Goal: Check status: Check status

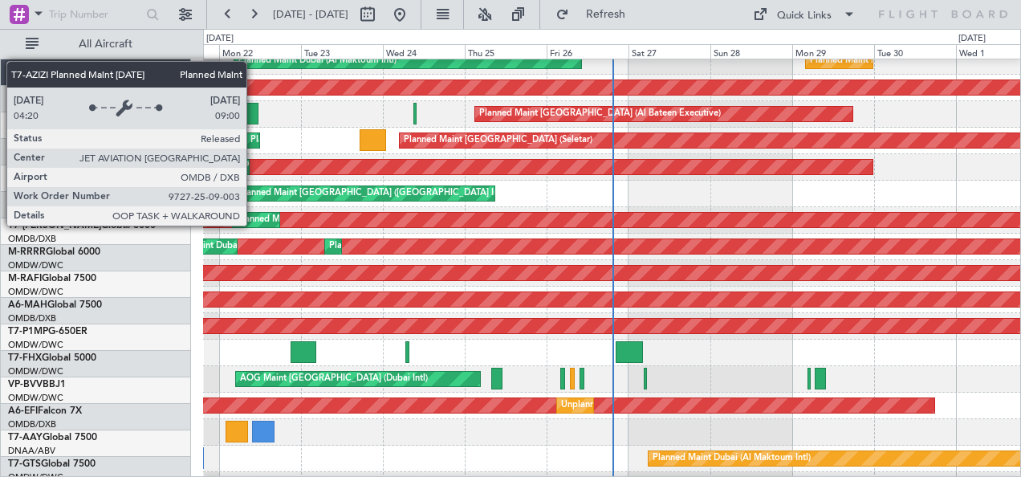
scroll to position [190, 0]
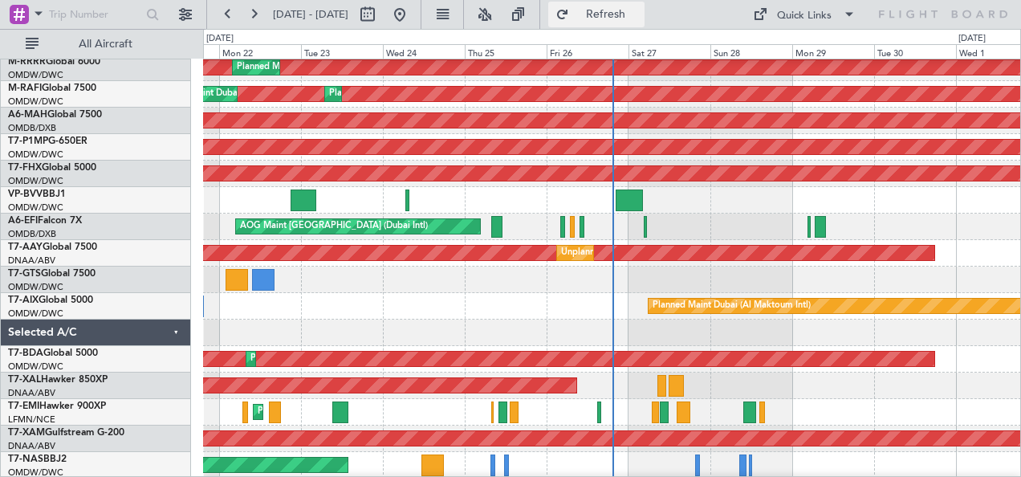
click at [629, 14] on span "Refresh" at bounding box center [605, 14] width 67 height 11
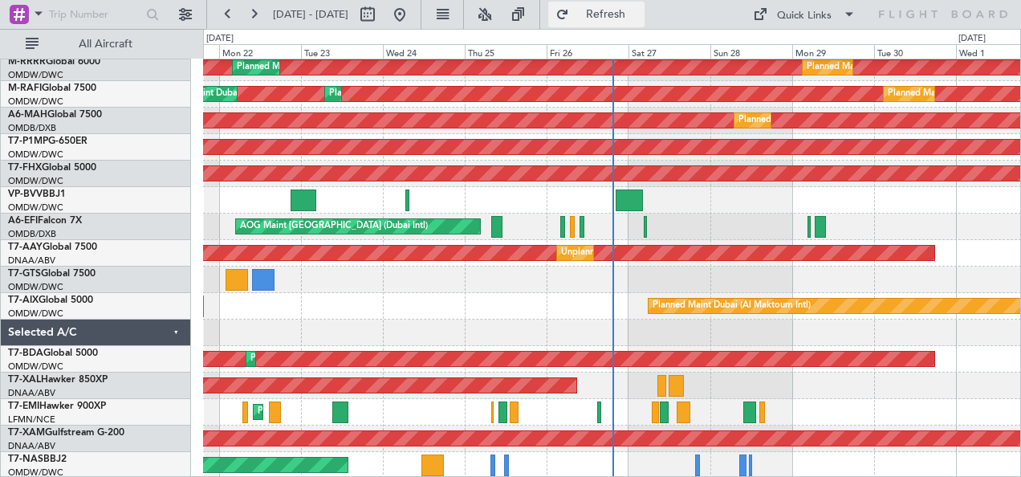
click at [625, 16] on span "Refresh" at bounding box center [605, 14] width 67 height 11
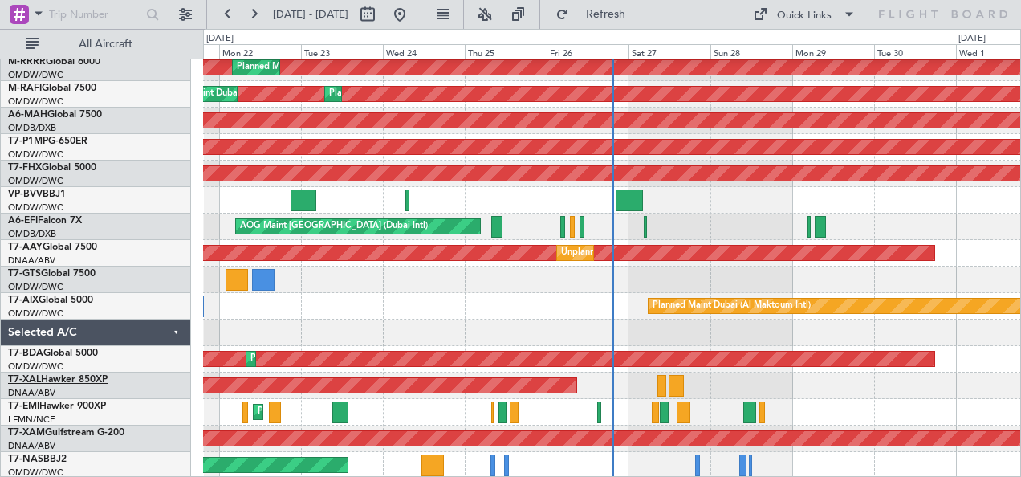
click at [80, 375] on link "T7-XAL Hawker 850XP" at bounding box center [58, 380] width 100 height 10
click at [615, 10] on button "Refresh" at bounding box center [596, 15] width 96 height 26
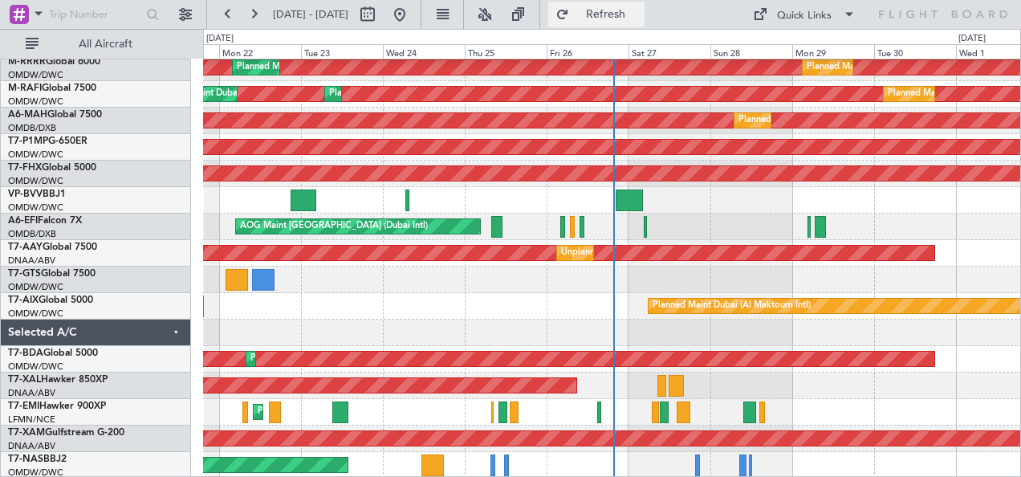
click at [615, 10] on button "Refresh" at bounding box center [596, 15] width 96 height 26
click at [635, 12] on span "Refresh" at bounding box center [605, 14] width 67 height 11
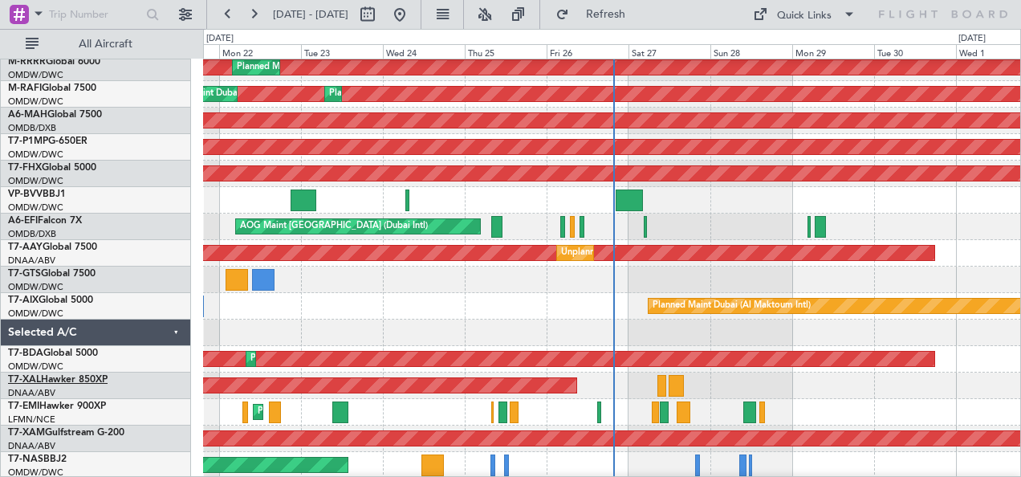
click at [87, 382] on link "T7-XAL Hawker 850XP" at bounding box center [58, 380] width 100 height 10
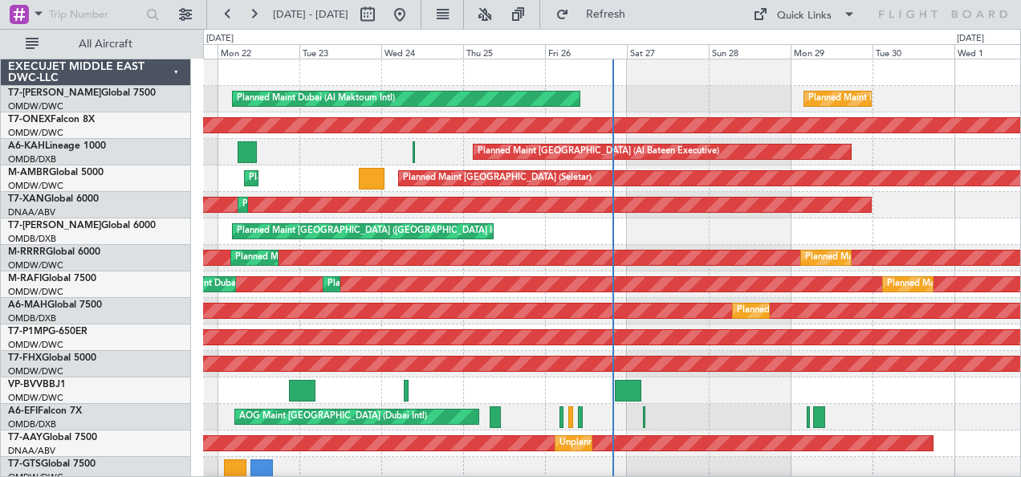
scroll to position [190, 0]
